Goal: Find contact information: Find contact information

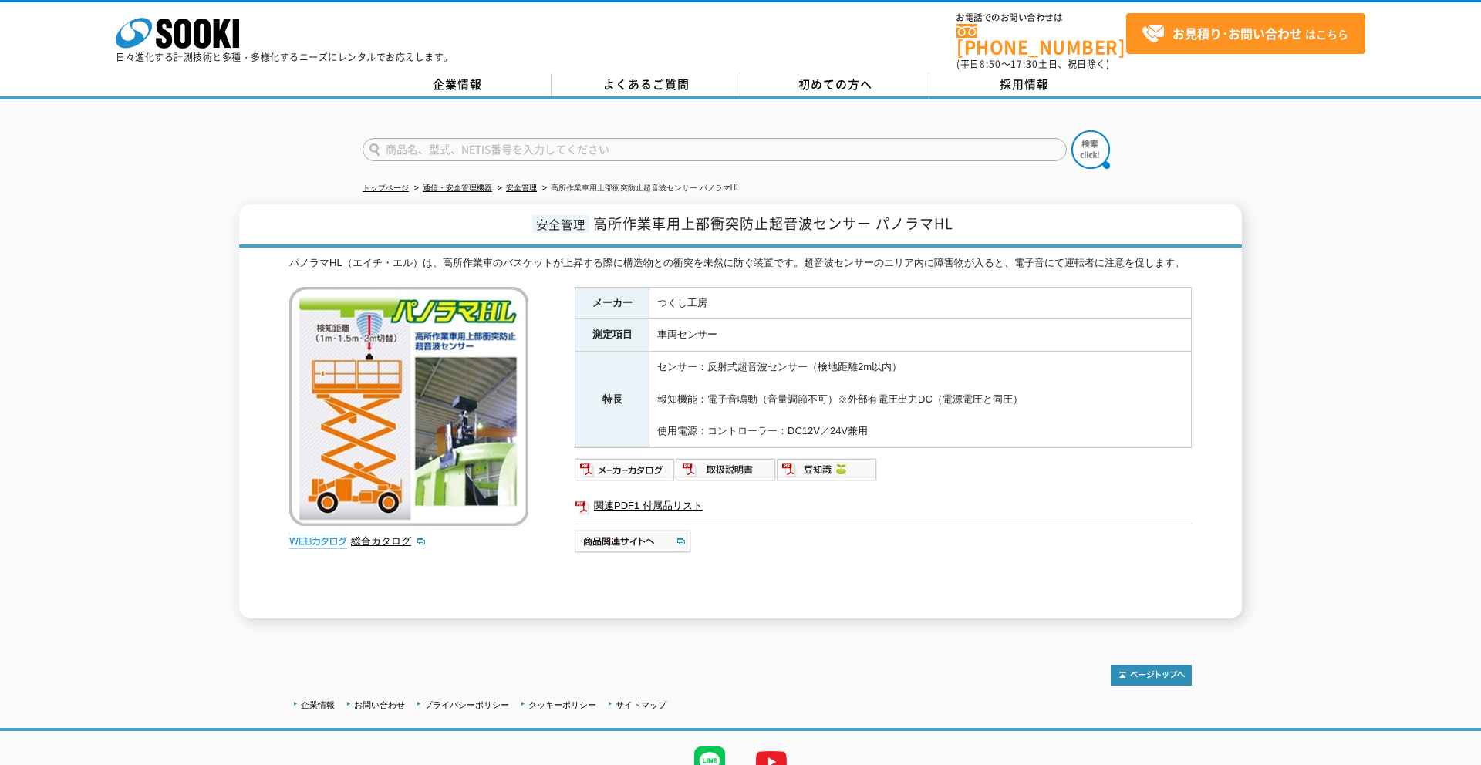
click at [187, 277] on div "安全管理 高所作業車用上部衝突防止超音波センサー パノラマHL パノラマHL（エイチ・エル）は、高所作業車のバスケットが上昇する際に構造物との衝突を未然に防ぐ…" at bounding box center [740, 411] width 1481 height 414
click at [309, 707] on div "企業情報 お問い合わせ プライバシーポリシー クッキーポリシー サイトマップ" at bounding box center [740, 713] width 1481 height 39
click at [312, 701] on link "企業情報" at bounding box center [318, 705] width 34 height 9
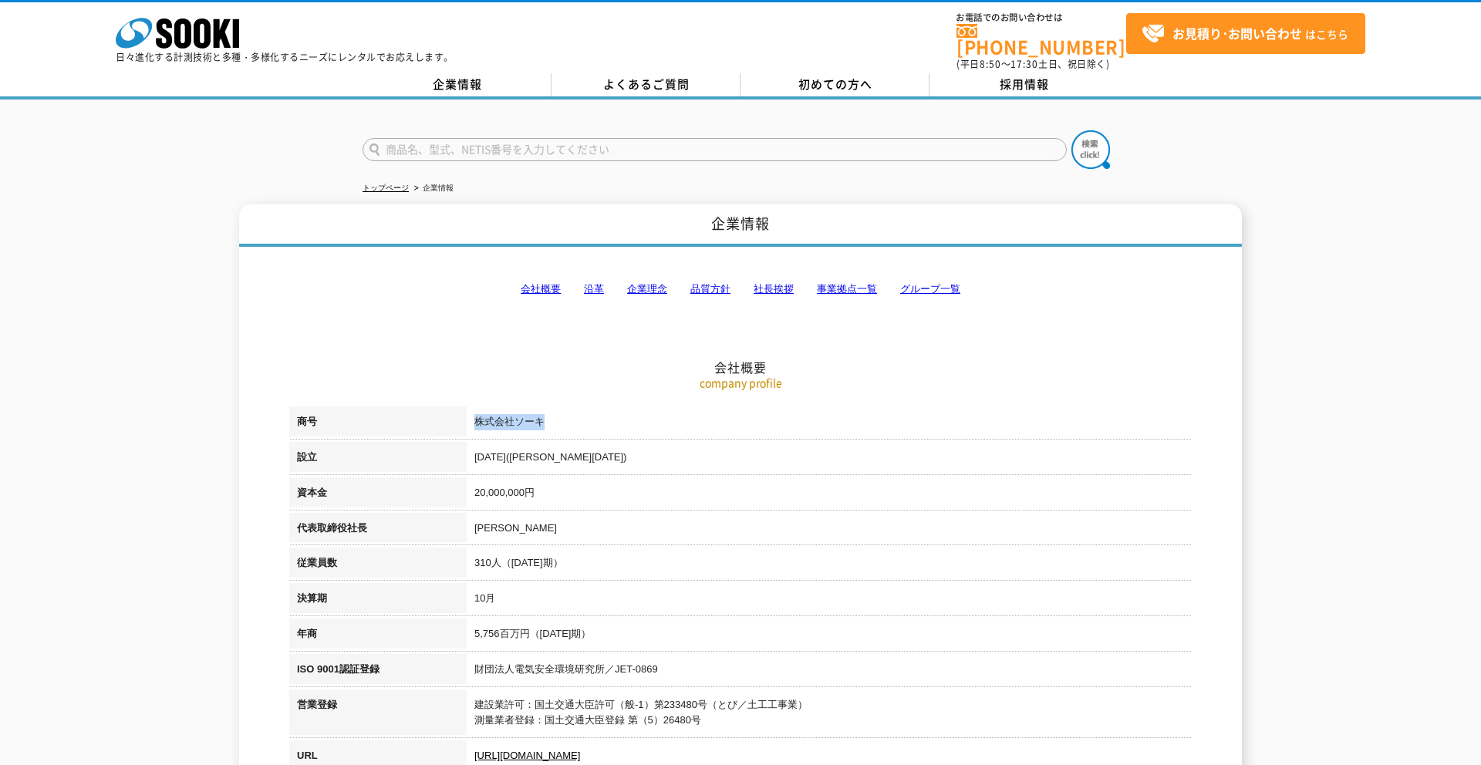
drag, startPoint x: 477, startPoint y: 413, endPoint x: 570, endPoint y: 415, distance: 93.4
click at [570, 415] on td "株式会社ソーキ" at bounding box center [829, 424] width 725 height 35
copy td "株式会社ソーキ"
